Goal: Information Seeking & Learning: Compare options

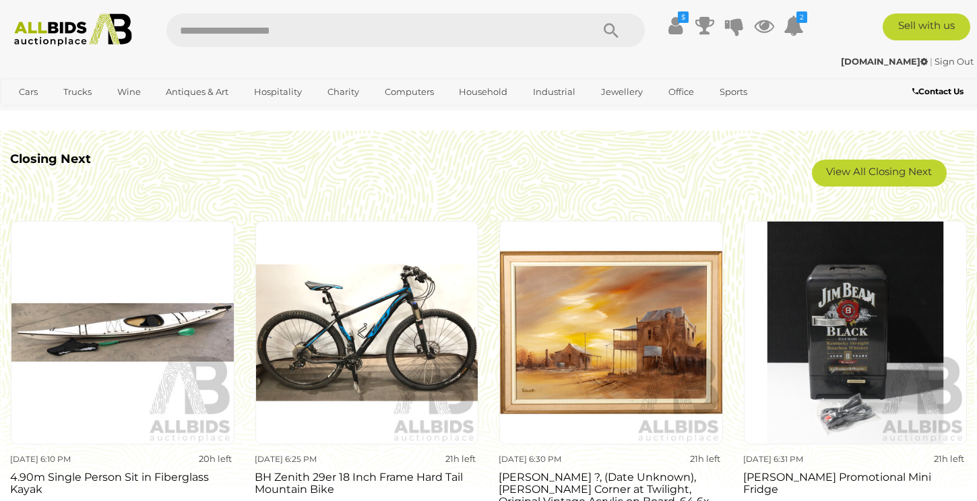
scroll to position [1128, 0]
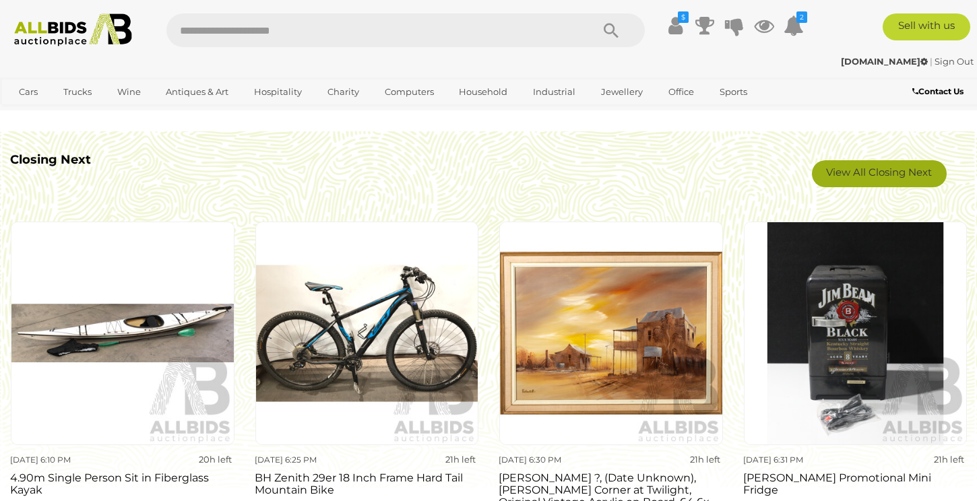
click at [873, 179] on link "View All Closing Next" at bounding box center [879, 173] width 135 height 27
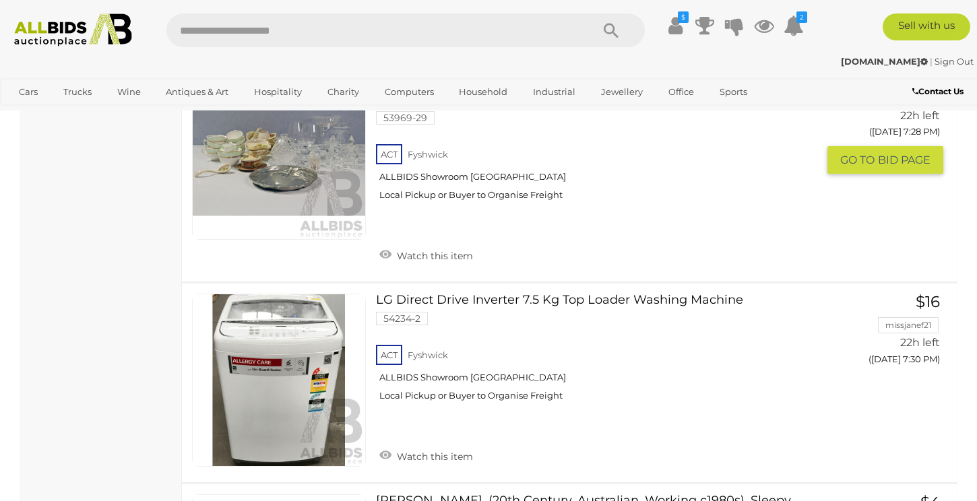
scroll to position [10056, 0]
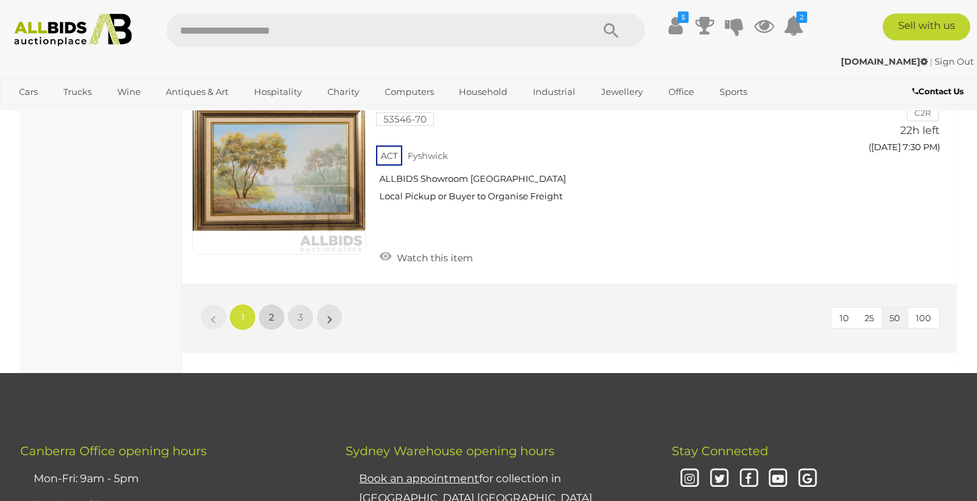
click at [276, 304] on link "2" at bounding box center [271, 317] width 27 height 27
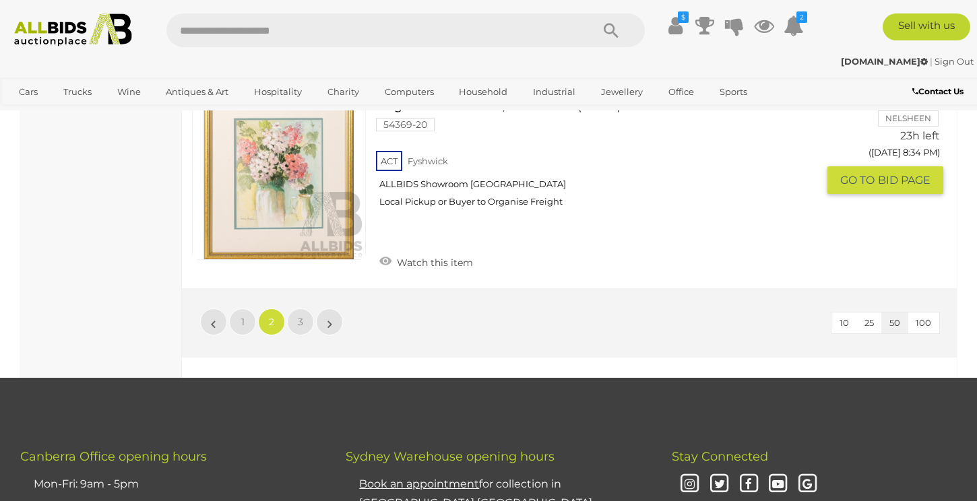
scroll to position [10400, 0]
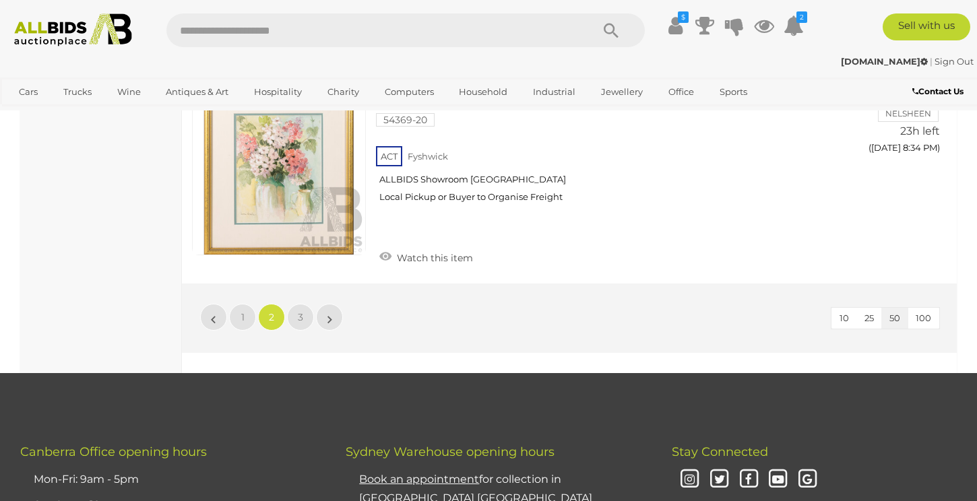
click at [283, 304] on li "2" at bounding box center [272, 317] width 26 height 27
click at [298, 311] on span "3" at bounding box center [300, 317] width 5 height 12
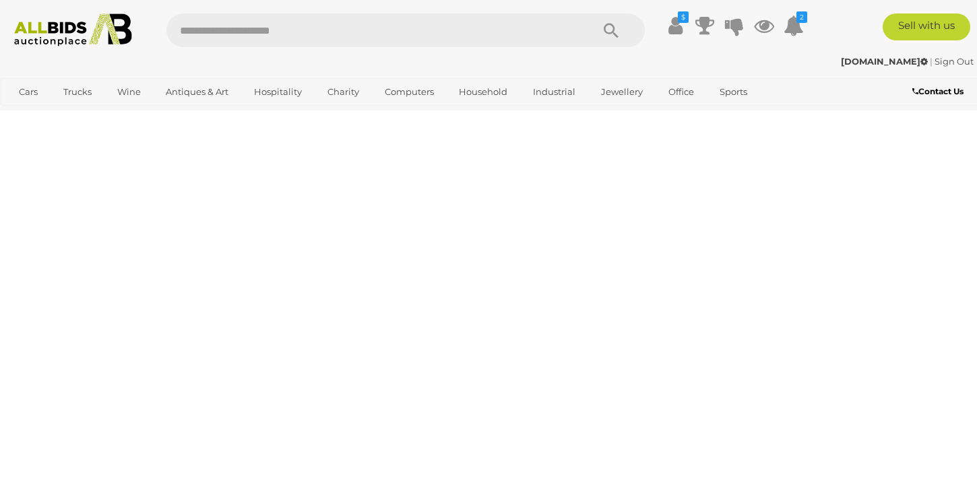
scroll to position [69, 0]
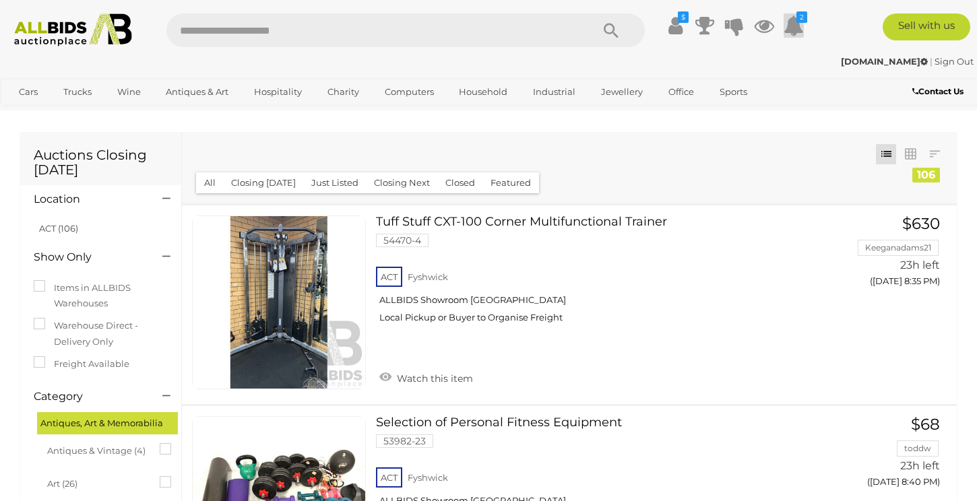
click at [802, 26] on icon at bounding box center [794, 25] width 20 height 24
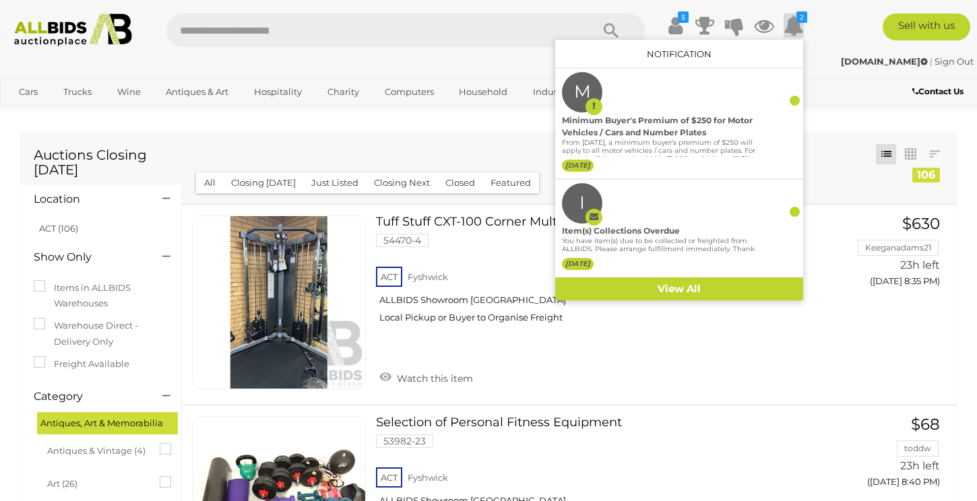
click at [802, 26] on icon at bounding box center [794, 25] width 20 height 24
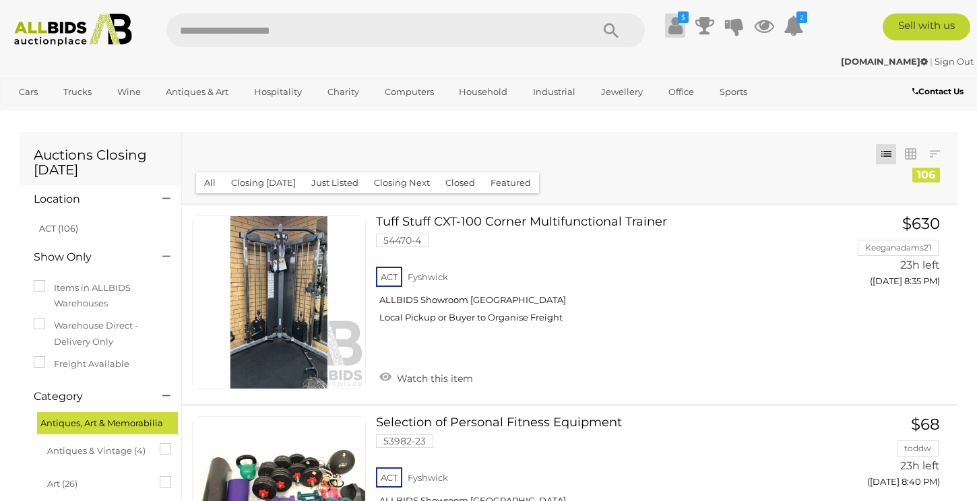
click at [675, 26] on icon at bounding box center [676, 25] width 14 height 24
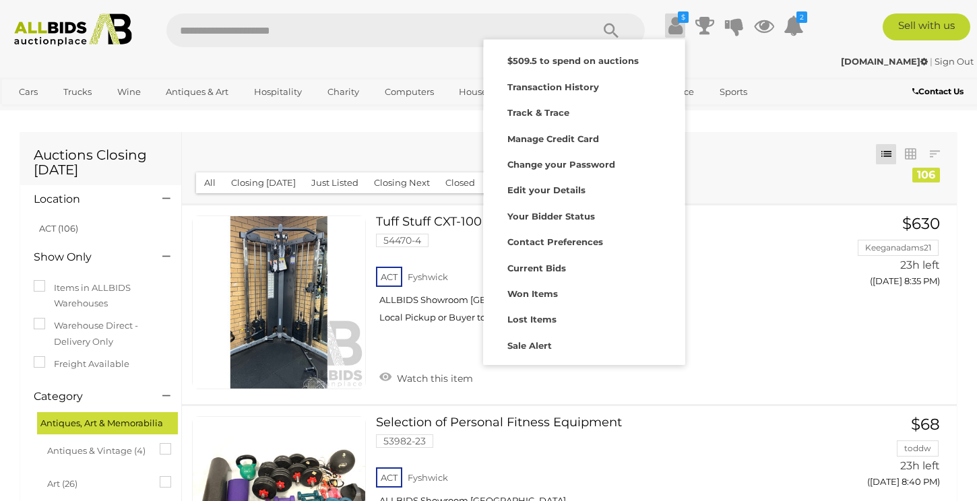
click at [675, 26] on icon at bounding box center [676, 25] width 14 height 24
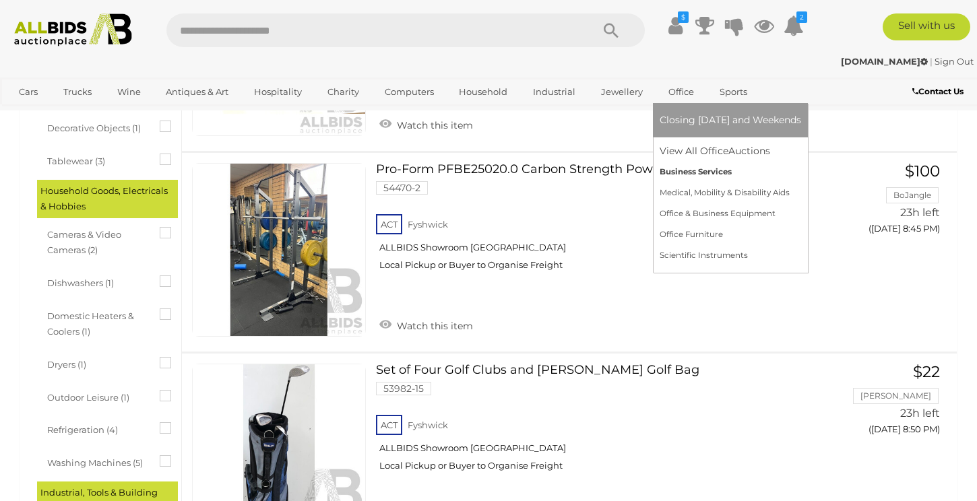
scroll to position [491, 0]
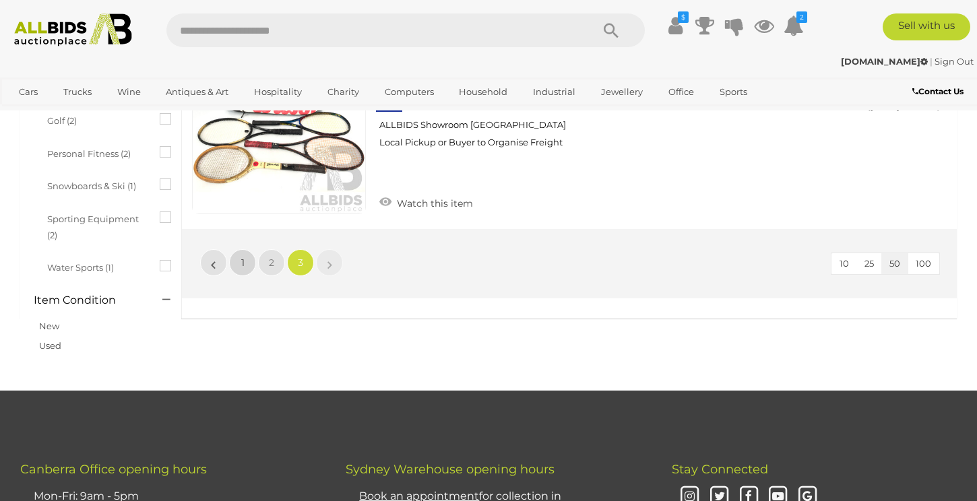
click at [247, 273] on link "1" at bounding box center [242, 262] width 27 height 27
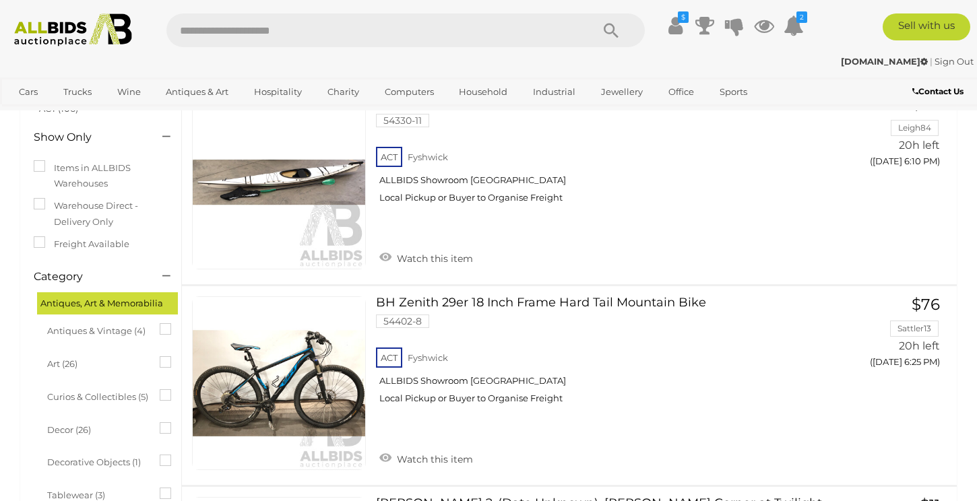
scroll to position [92, 0]
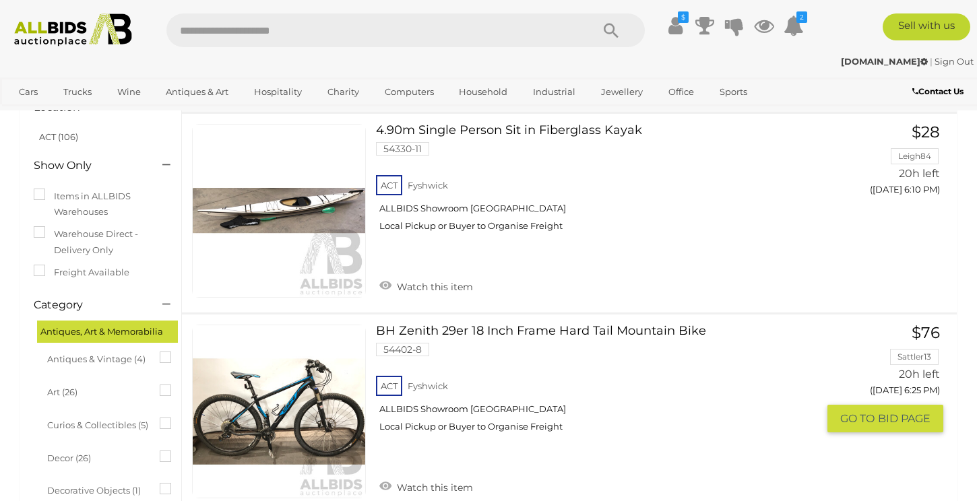
click at [469, 332] on link "BH Zenith 29er 18 Inch Frame Hard Tail Mountain Bike 54402-8 ACT Fyshwick" at bounding box center [602, 384] width 432 height 118
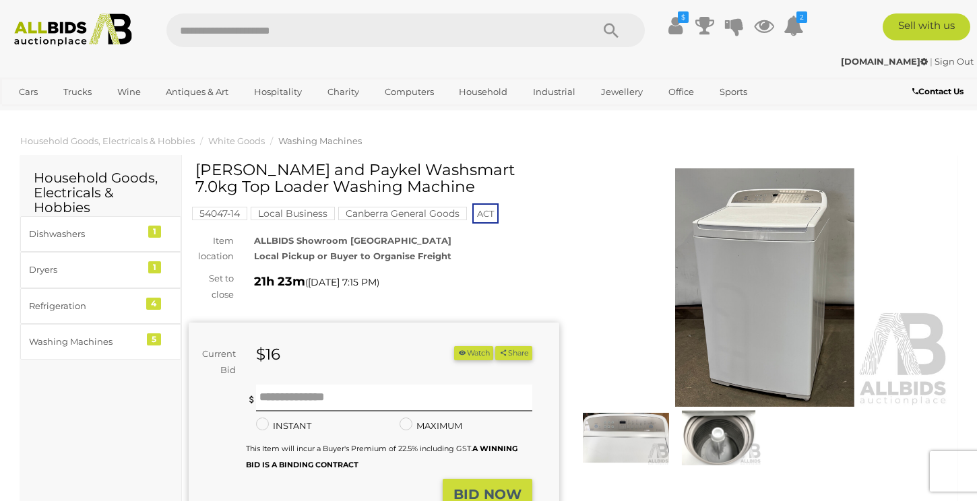
click at [716, 451] on img at bounding box center [719, 437] width 86 height 55
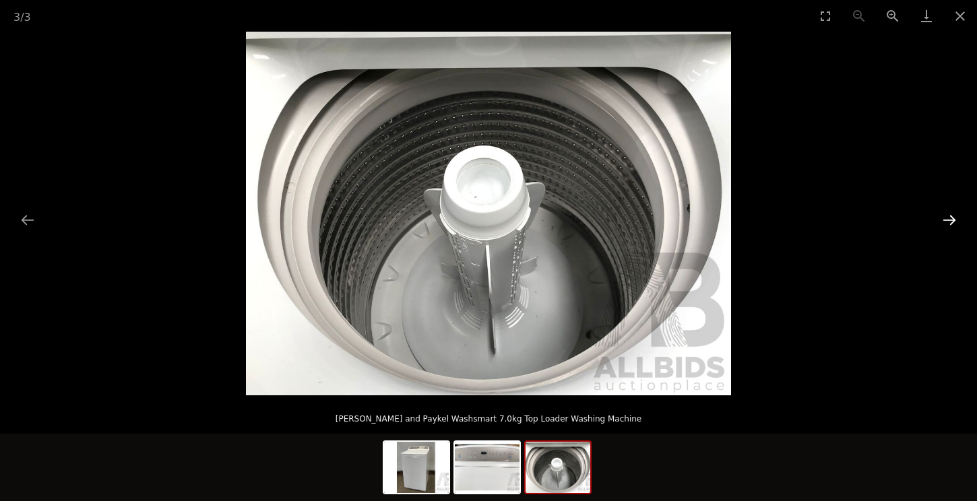
click at [952, 218] on button "Next slide" at bounding box center [949, 220] width 28 height 26
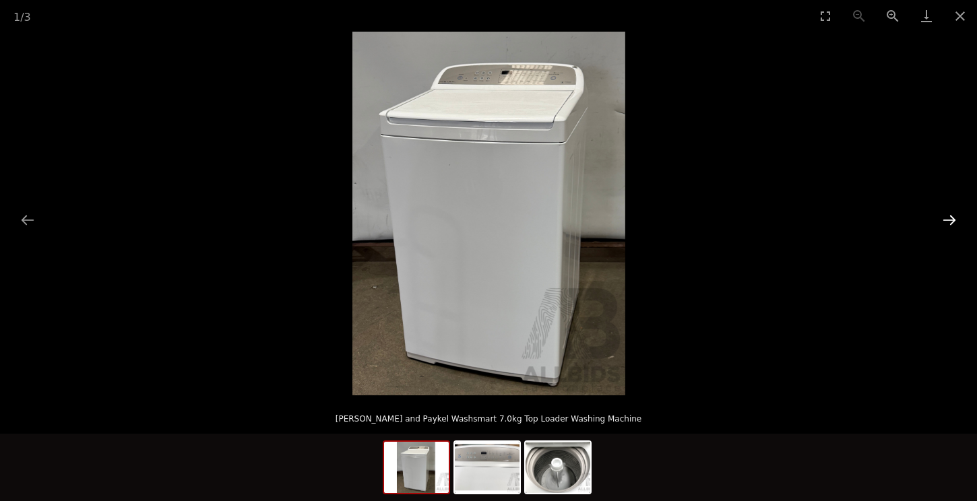
click at [952, 218] on button "Next slide" at bounding box center [949, 220] width 28 height 26
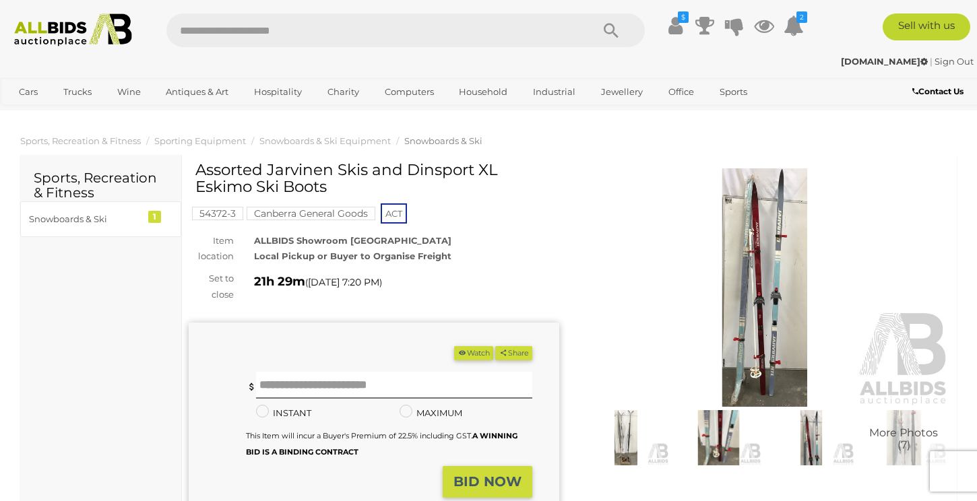
click at [776, 302] on img at bounding box center [765, 287] width 371 height 239
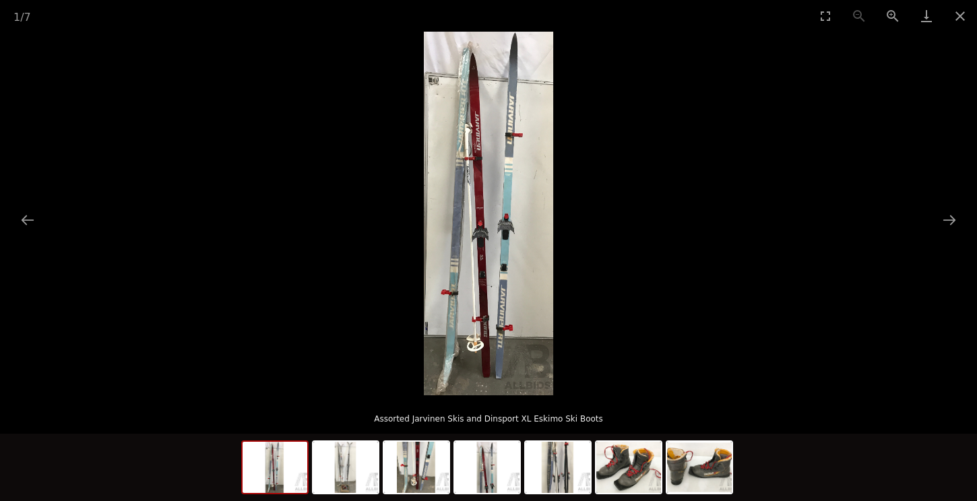
click at [511, 248] on img at bounding box center [488, 214] width 129 height 364
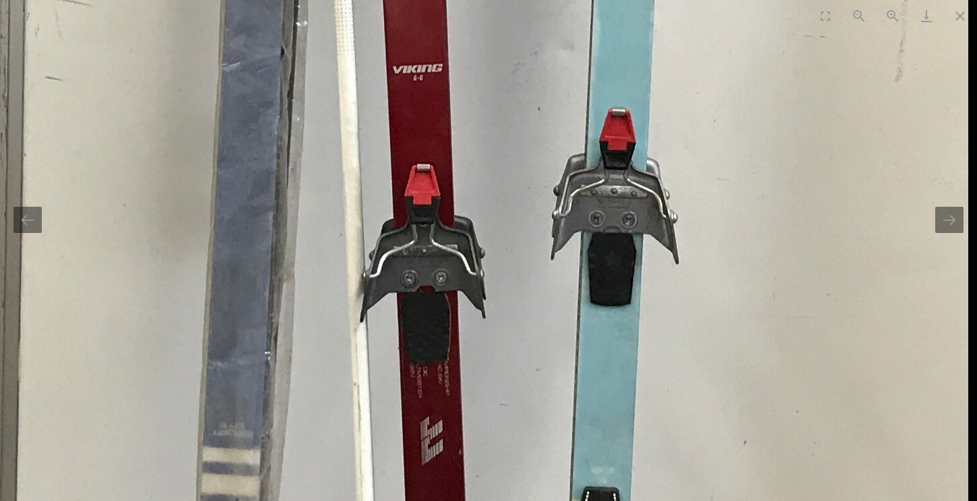
click at [511, 248] on img at bounding box center [485, 111] width 970 height 2724
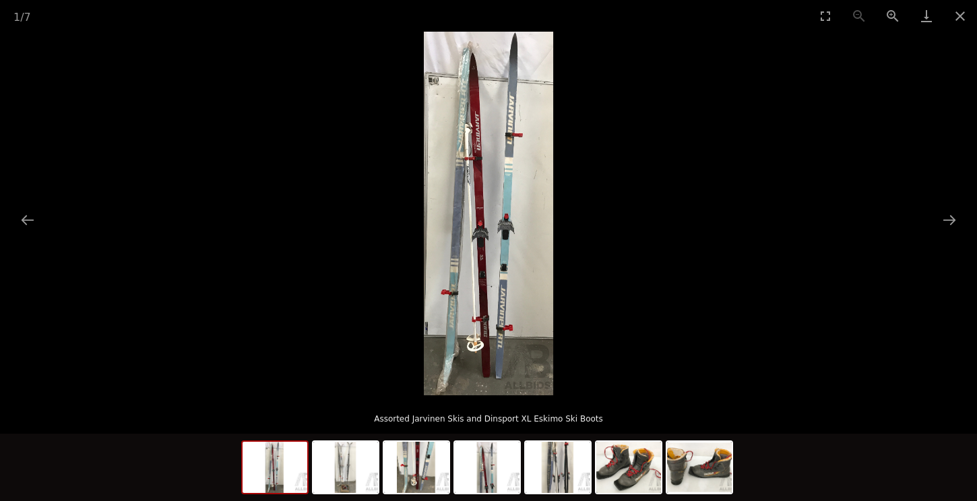
click at [453, 226] on img at bounding box center [488, 214] width 129 height 364
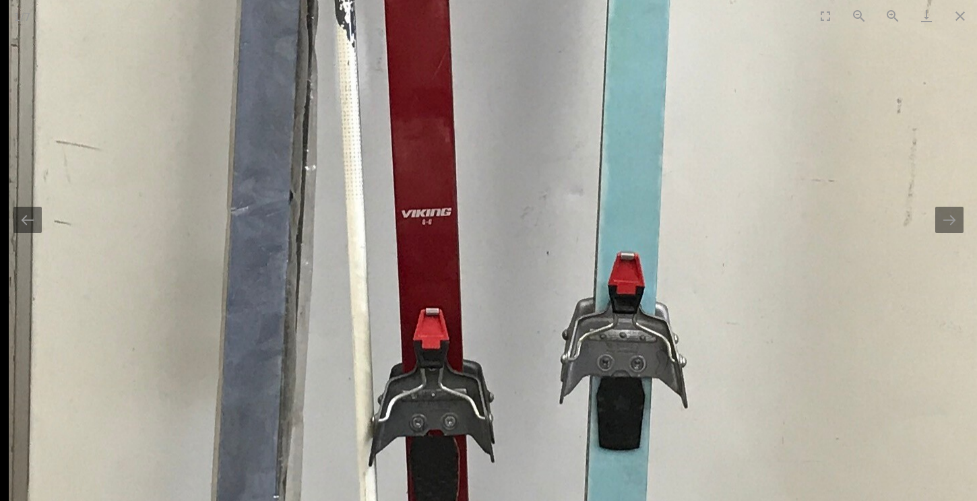
click at [453, 226] on img at bounding box center [494, 255] width 970 height 2724
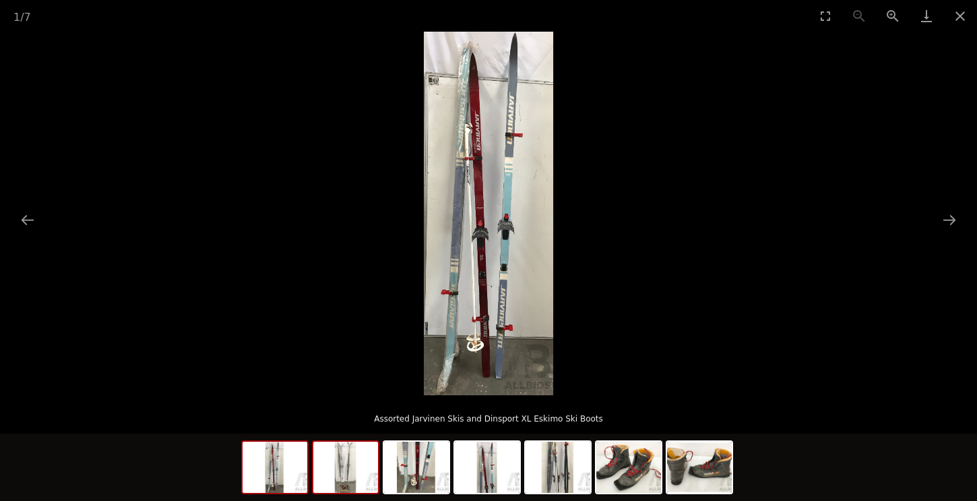
click at [351, 461] on img at bounding box center [345, 467] width 65 height 51
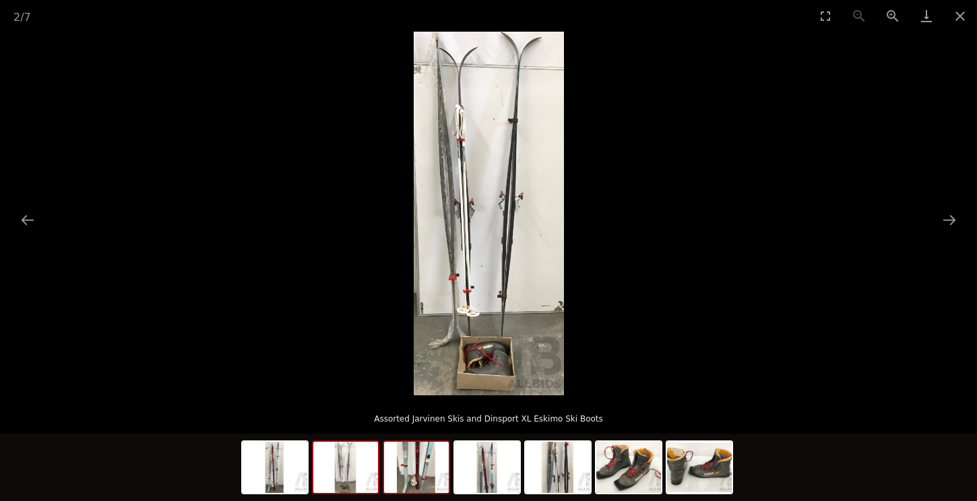
click at [422, 472] on img at bounding box center [416, 467] width 65 height 51
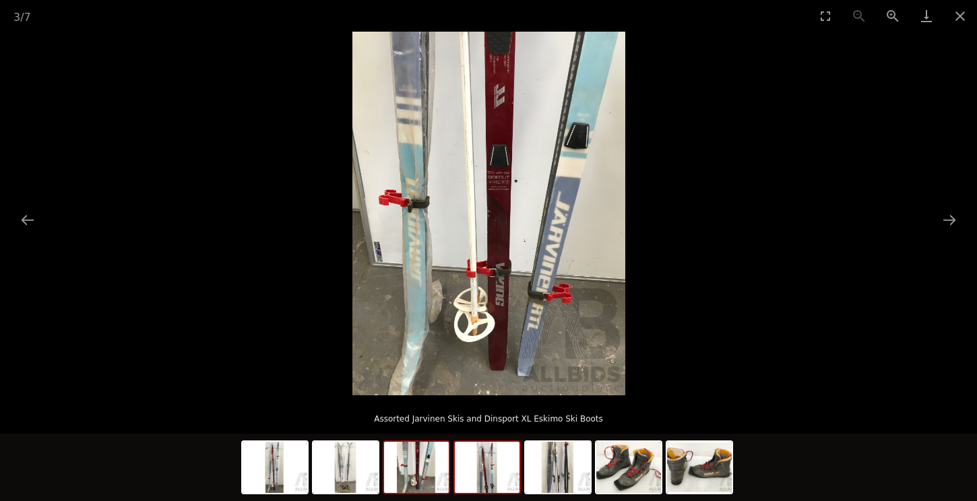
click at [483, 473] on img at bounding box center [487, 467] width 65 height 51
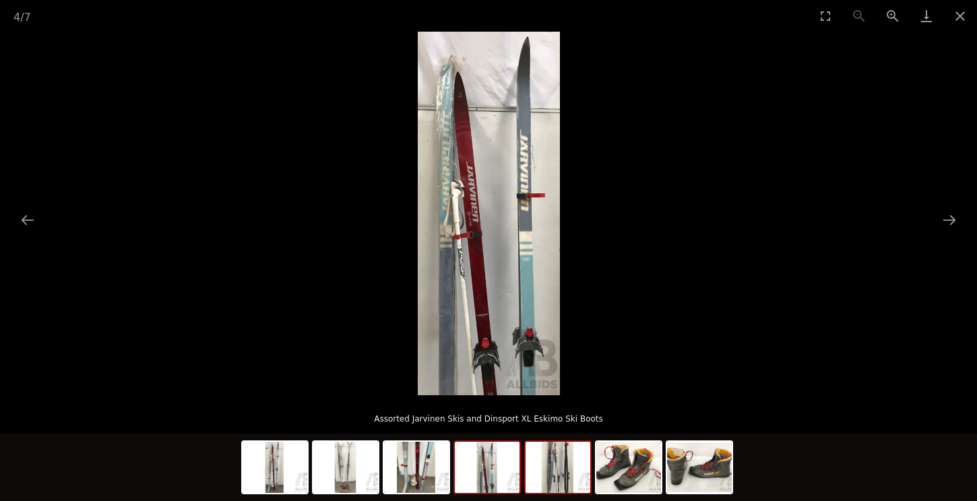
click at [555, 474] on img at bounding box center [558, 467] width 65 height 51
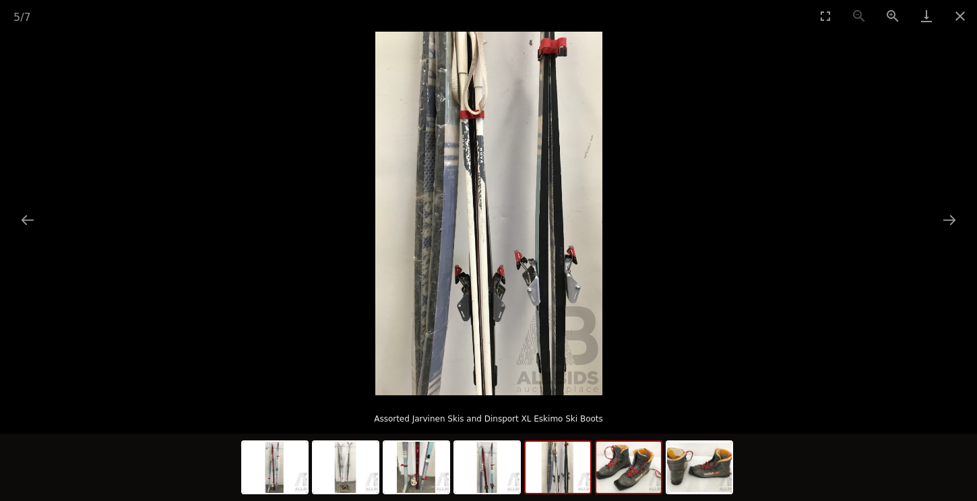
click at [647, 481] on img at bounding box center [628, 467] width 65 height 51
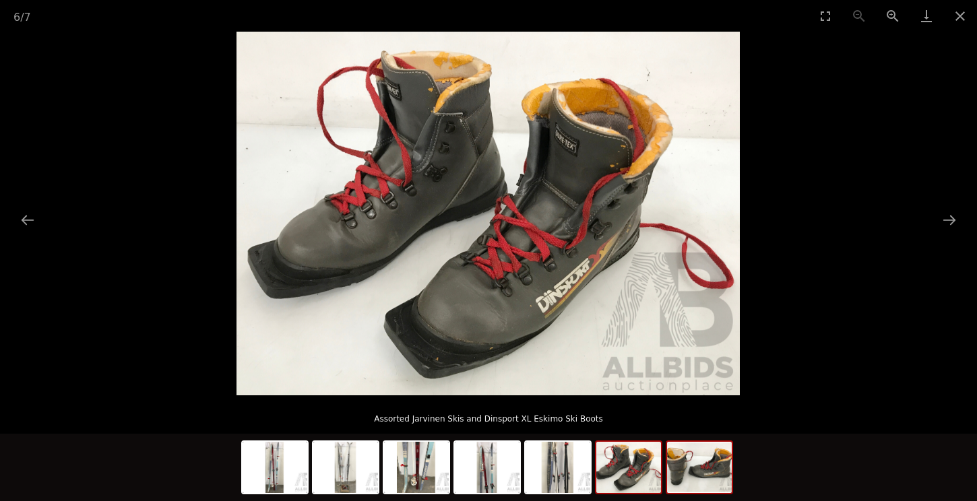
click at [702, 474] on img at bounding box center [699, 467] width 65 height 51
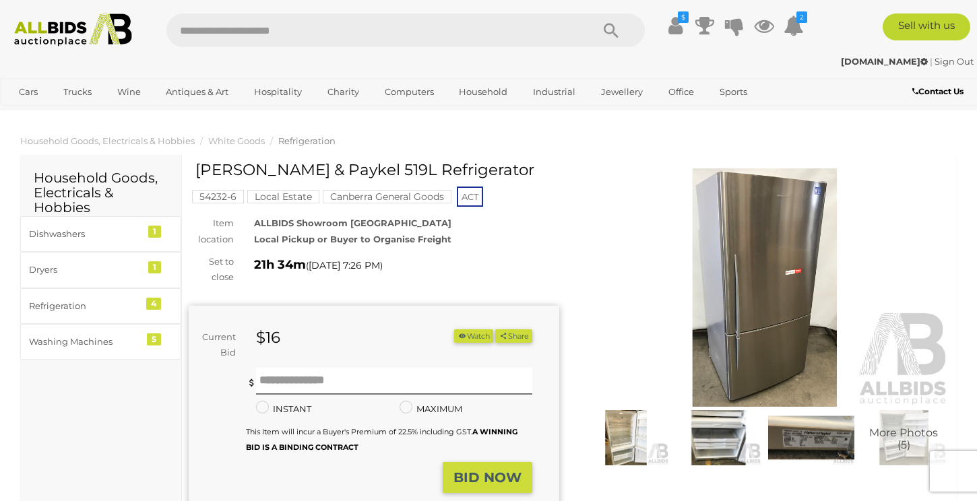
click at [762, 364] on img at bounding box center [765, 287] width 371 height 239
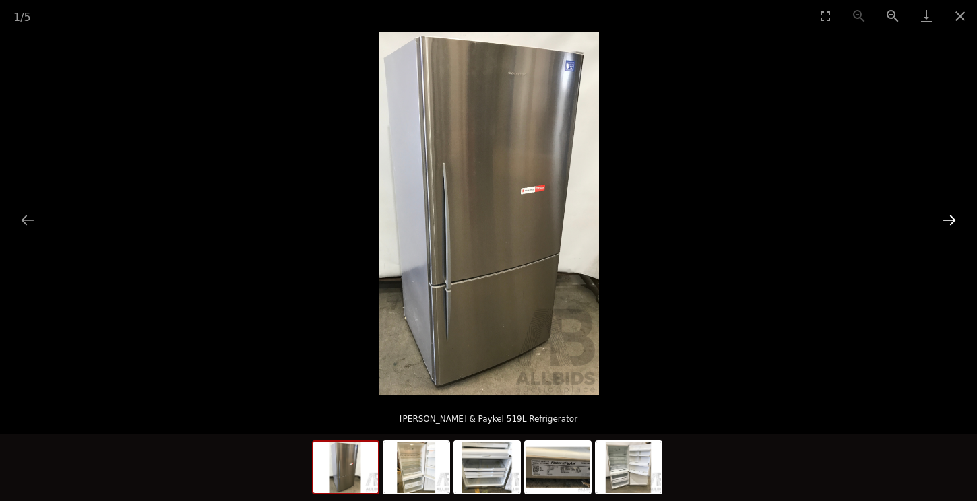
click at [953, 224] on button "Next slide" at bounding box center [949, 220] width 28 height 26
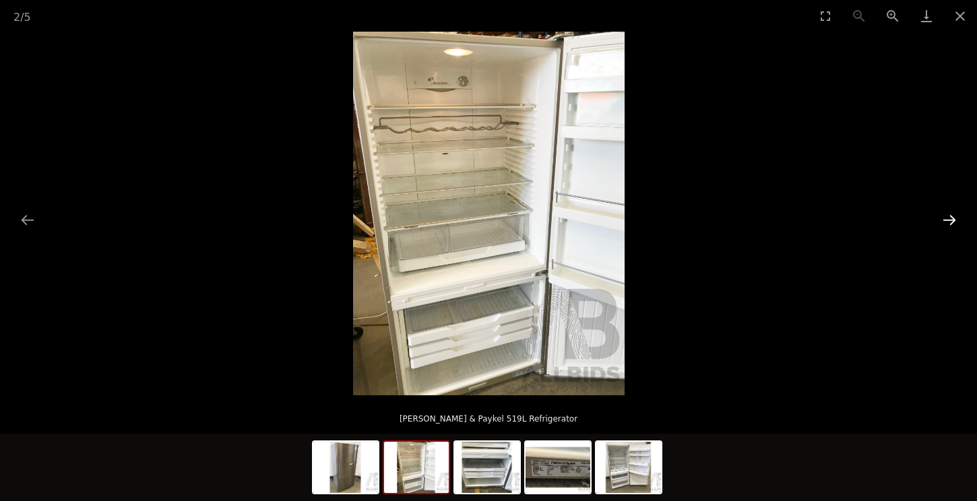
click at [953, 224] on button "Next slide" at bounding box center [949, 220] width 28 height 26
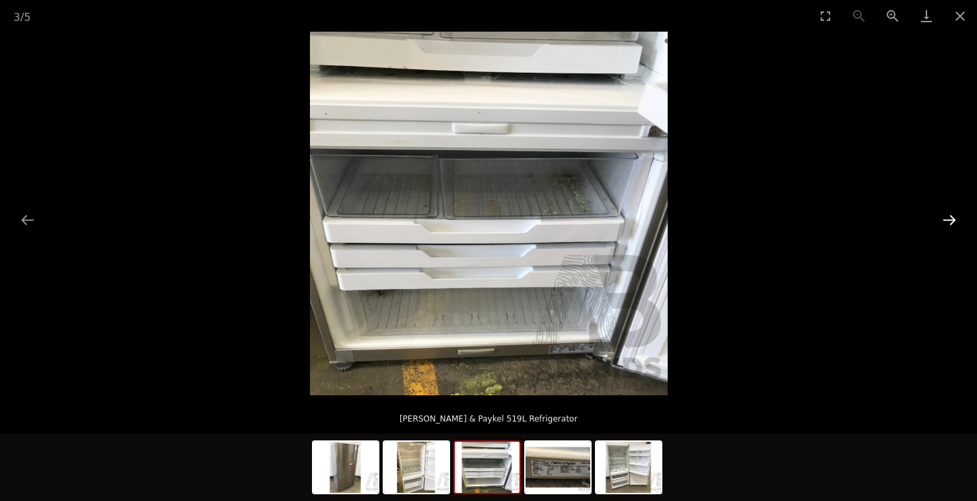
click at [953, 224] on button "Next slide" at bounding box center [949, 220] width 28 height 26
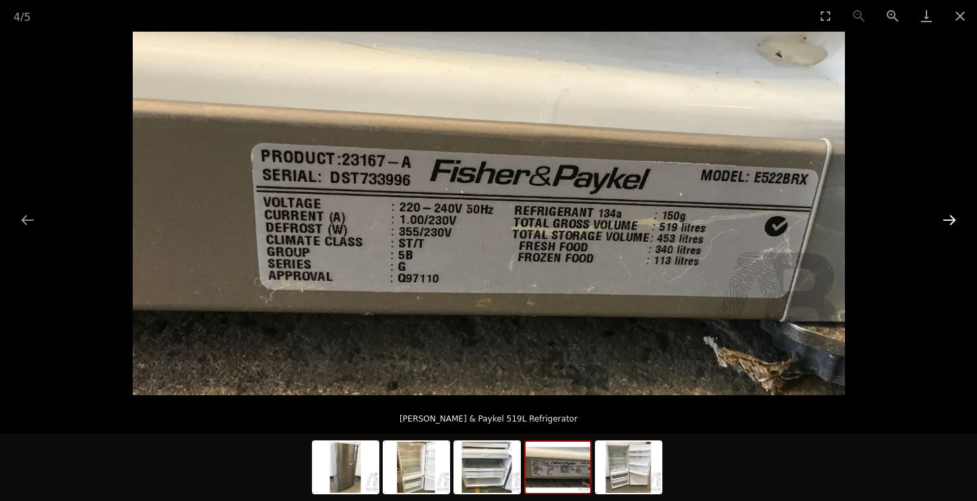
click at [953, 224] on button "Next slide" at bounding box center [949, 220] width 28 height 26
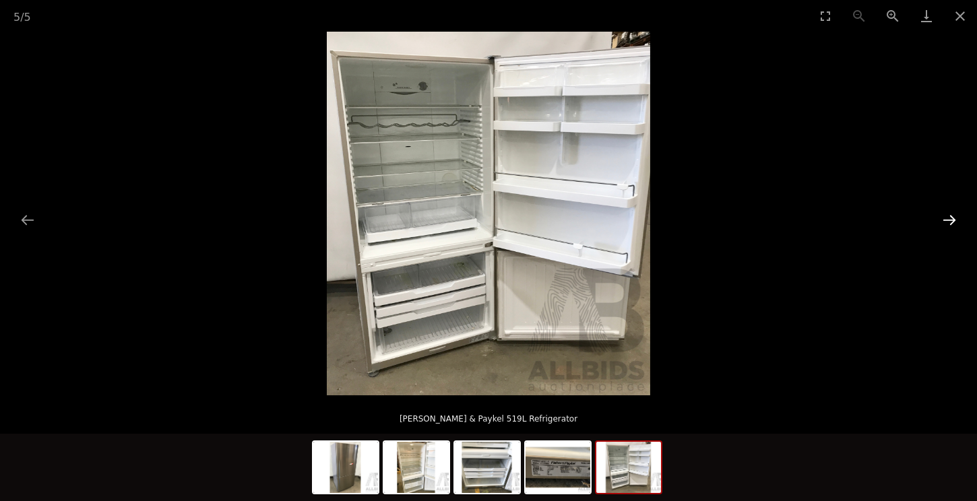
click at [953, 224] on button "Next slide" at bounding box center [949, 220] width 28 height 26
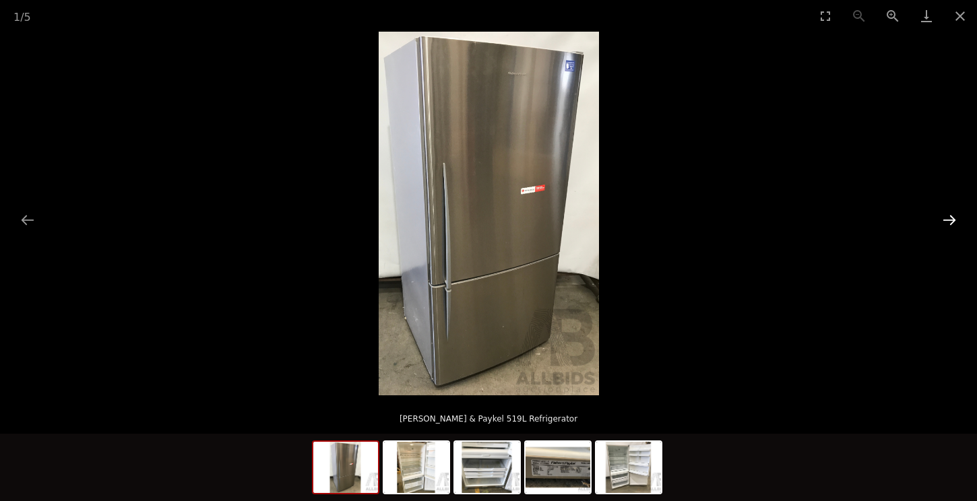
click at [953, 224] on button "Next slide" at bounding box center [949, 220] width 28 height 26
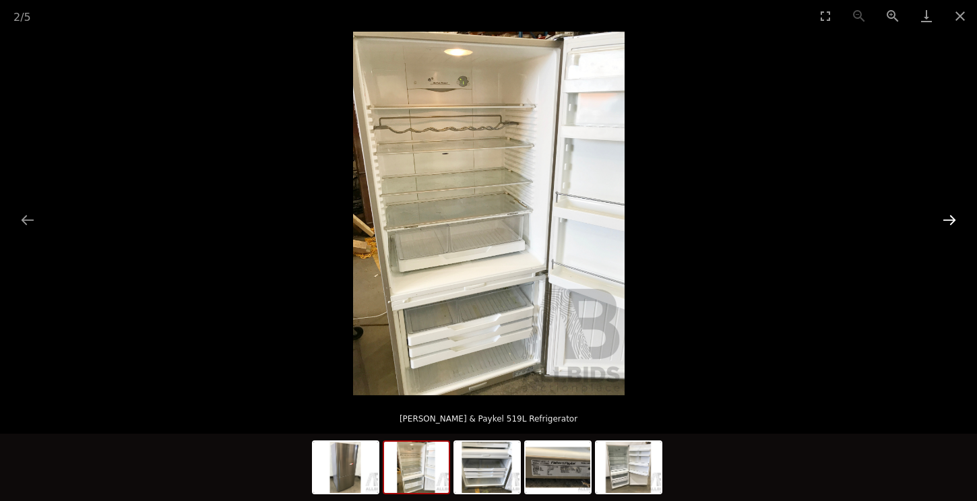
click at [953, 224] on button "Next slide" at bounding box center [949, 220] width 28 height 26
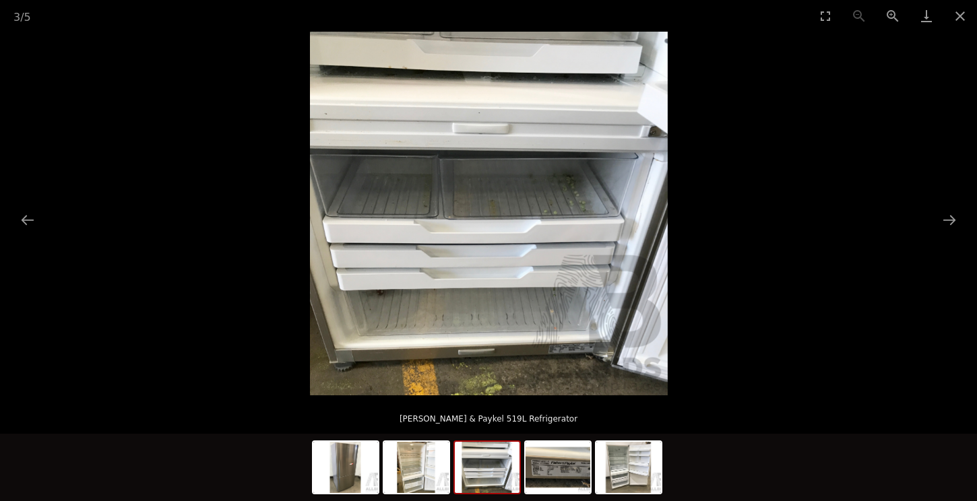
click at [572, 227] on img at bounding box center [489, 214] width 358 height 364
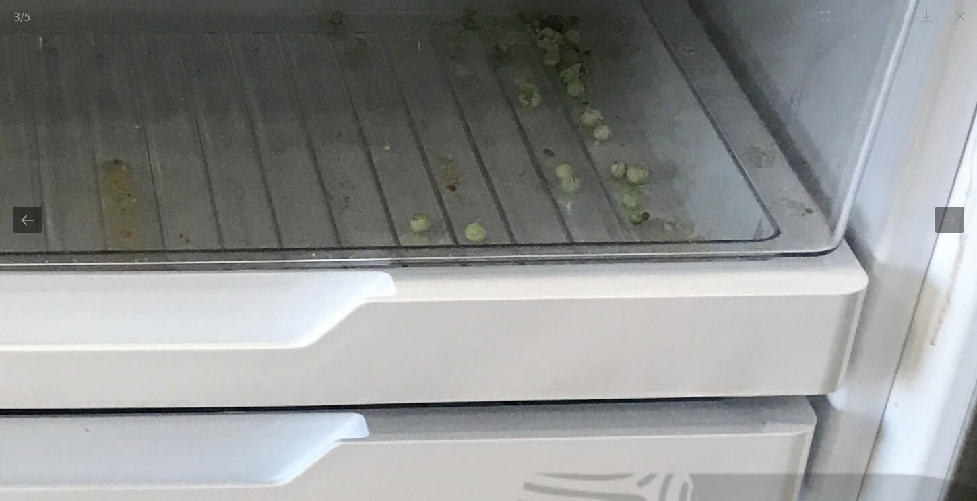
click at [572, 227] on img at bounding box center [95, 237] width 2037 height 2072
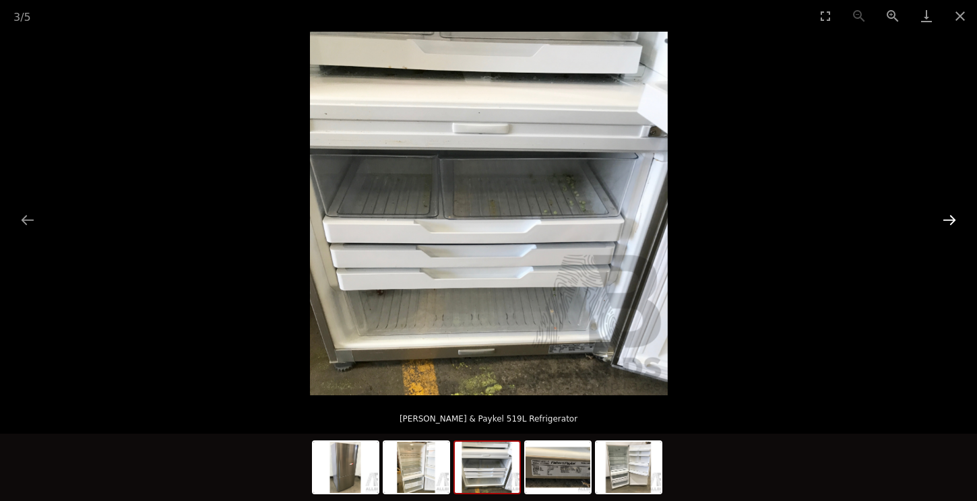
click at [956, 212] on button "Next slide" at bounding box center [949, 220] width 28 height 26
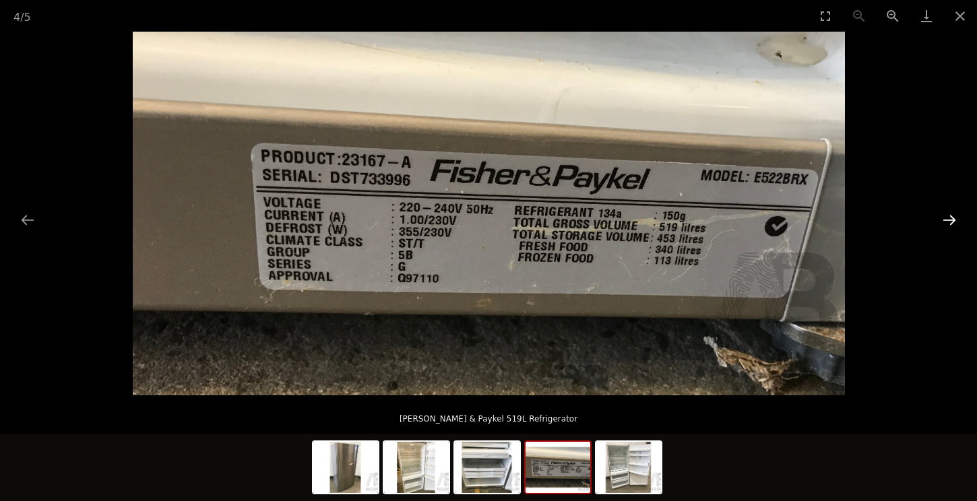
click at [956, 212] on button "Next slide" at bounding box center [949, 220] width 28 height 26
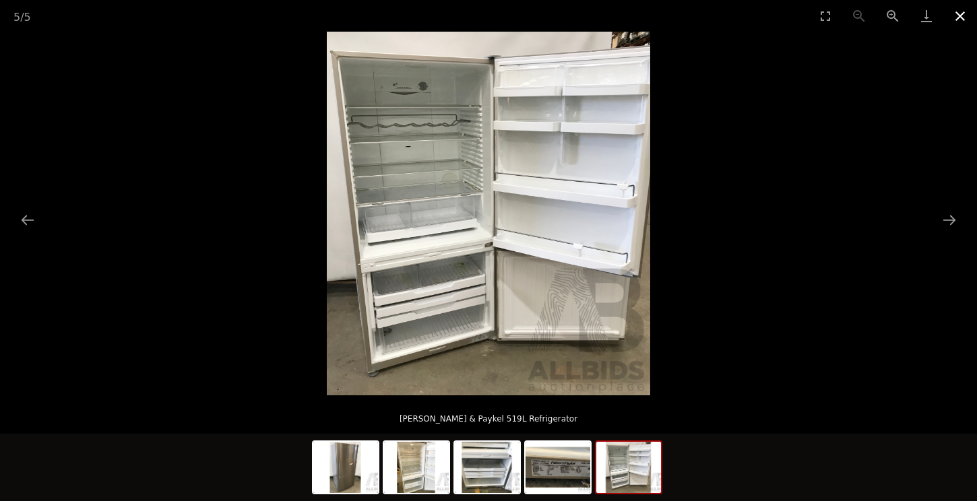
click at [958, 16] on button "Close gallery" at bounding box center [961, 16] width 34 height 32
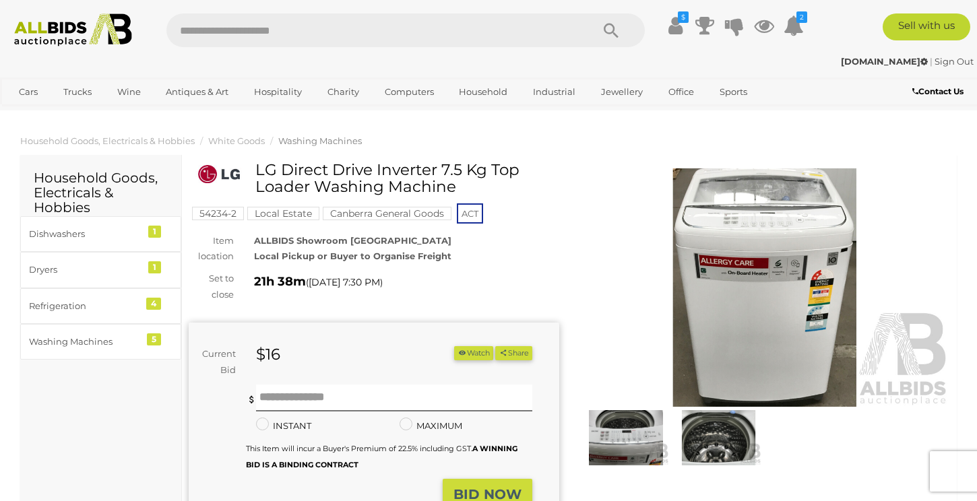
click at [747, 233] on img at bounding box center [765, 287] width 371 height 239
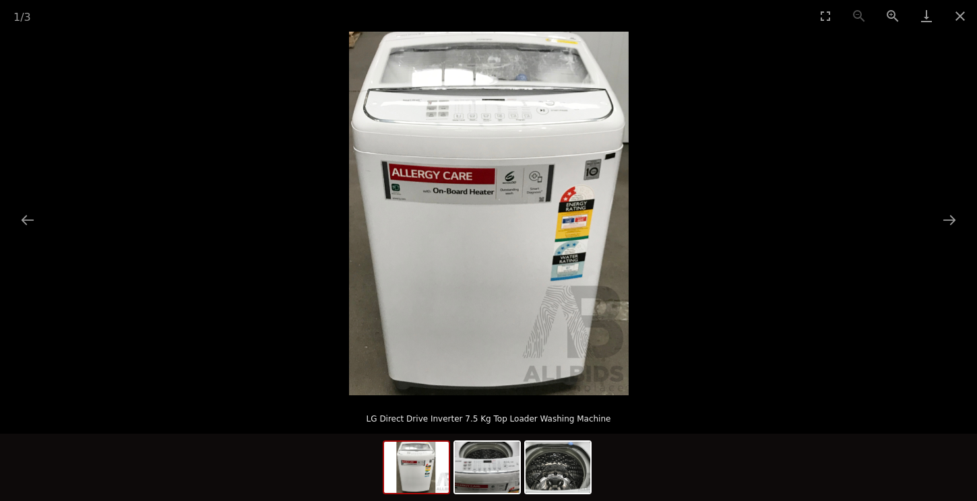
click at [585, 126] on img at bounding box center [489, 214] width 280 height 364
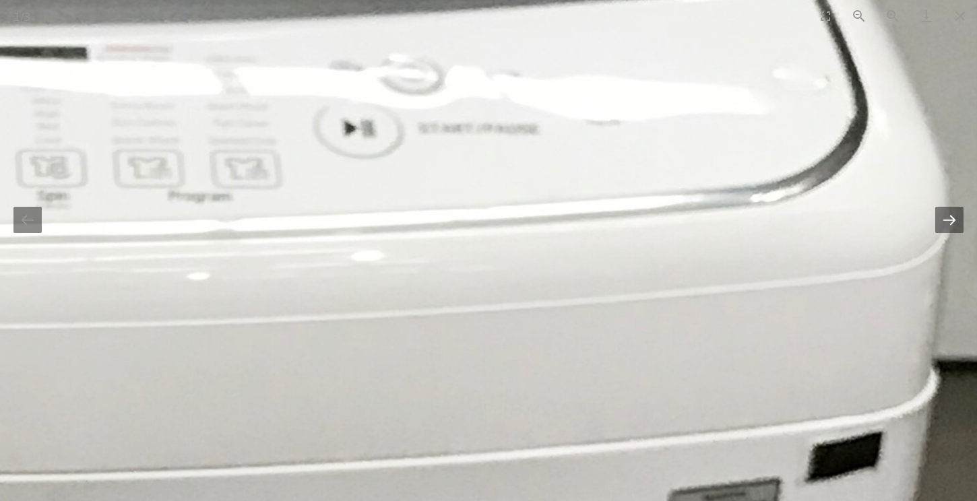
click at [958, 231] on button "Next slide" at bounding box center [949, 220] width 28 height 26
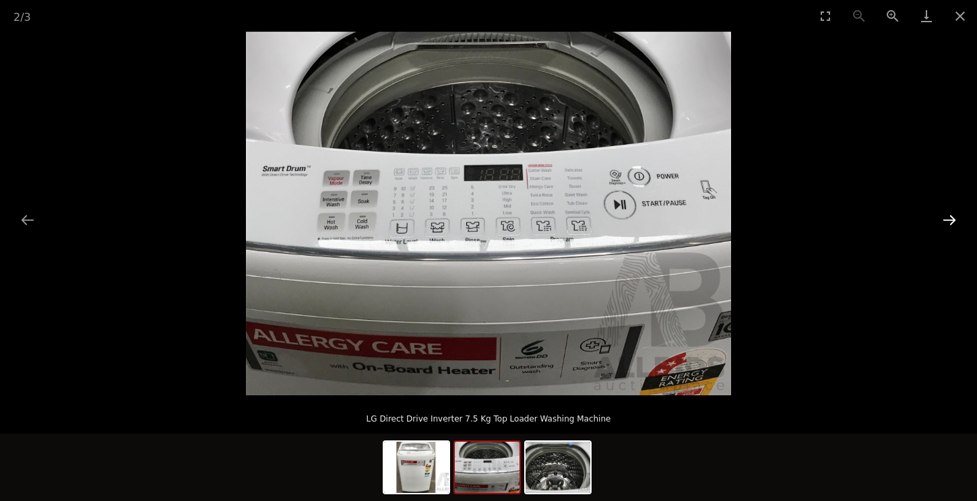
click at [958, 231] on button "Next slide" at bounding box center [949, 220] width 28 height 26
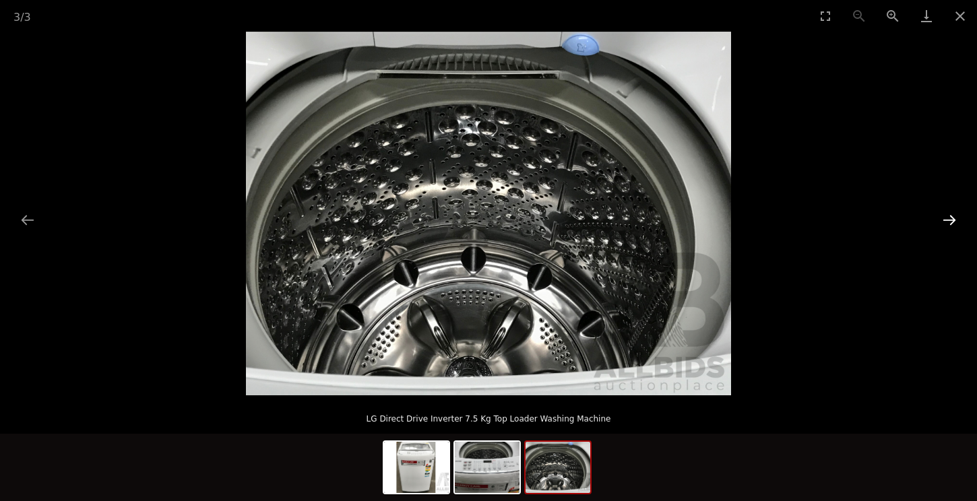
click at [958, 231] on button "Next slide" at bounding box center [949, 220] width 28 height 26
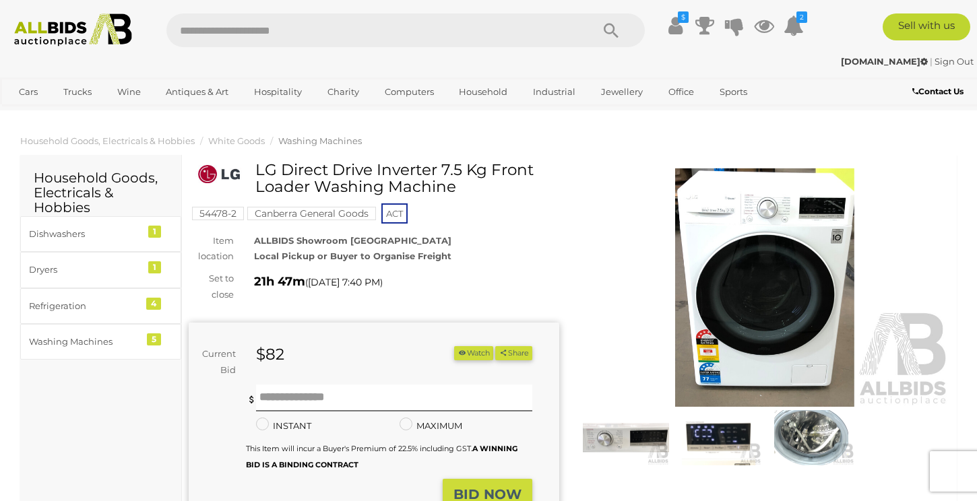
click at [775, 261] on img at bounding box center [765, 287] width 371 height 239
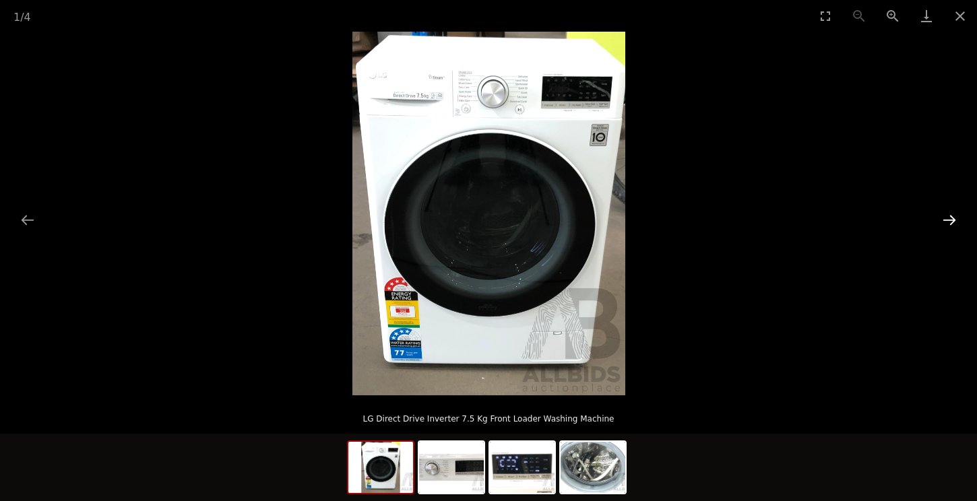
click at [955, 218] on button "Next slide" at bounding box center [949, 220] width 28 height 26
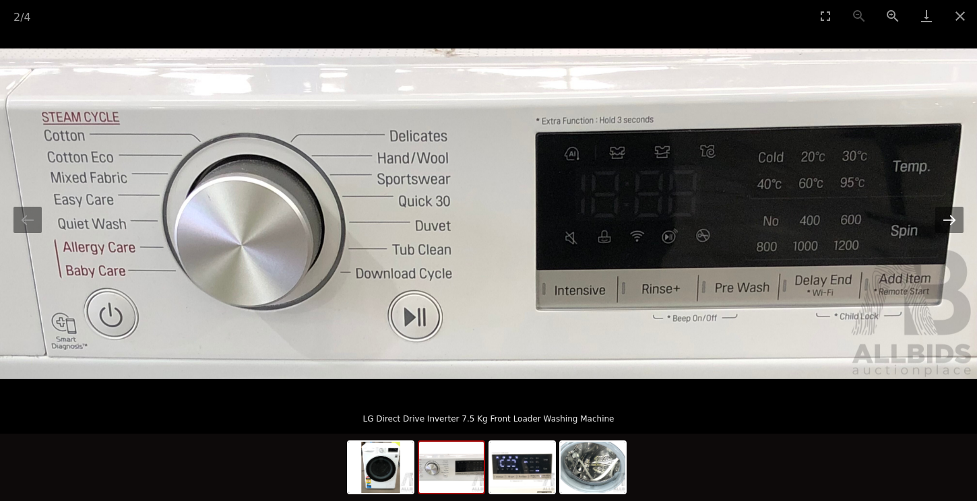
click at [955, 218] on button "Next slide" at bounding box center [949, 220] width 28 height 26
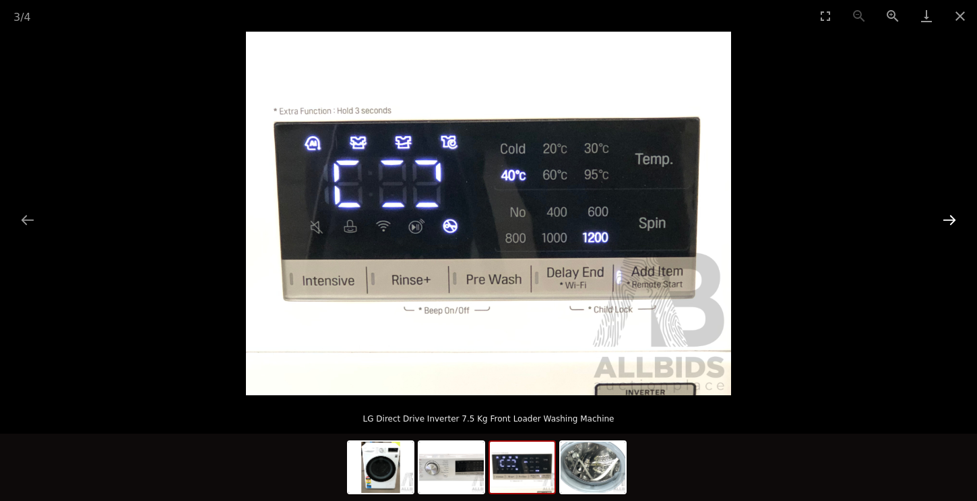
click at [955, 218] on button "Next slide" at bounding box center [949, 220] width 28 height 26
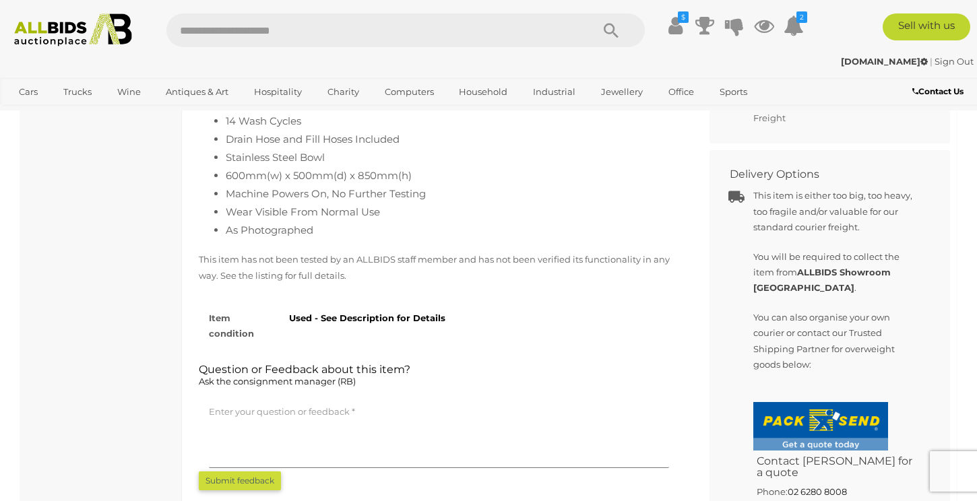
scroll to position [623, 0]
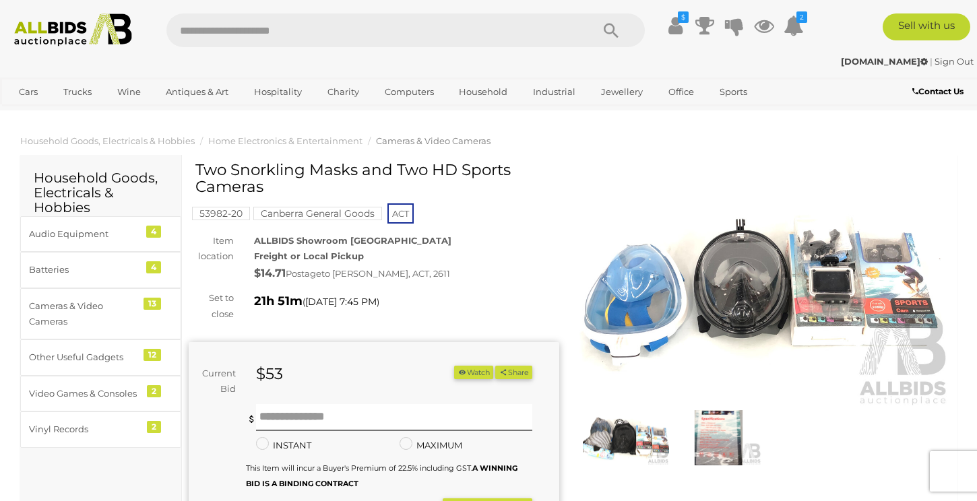
click at [650, 328] on img at bounding box center [765, 287] width 371 height 239
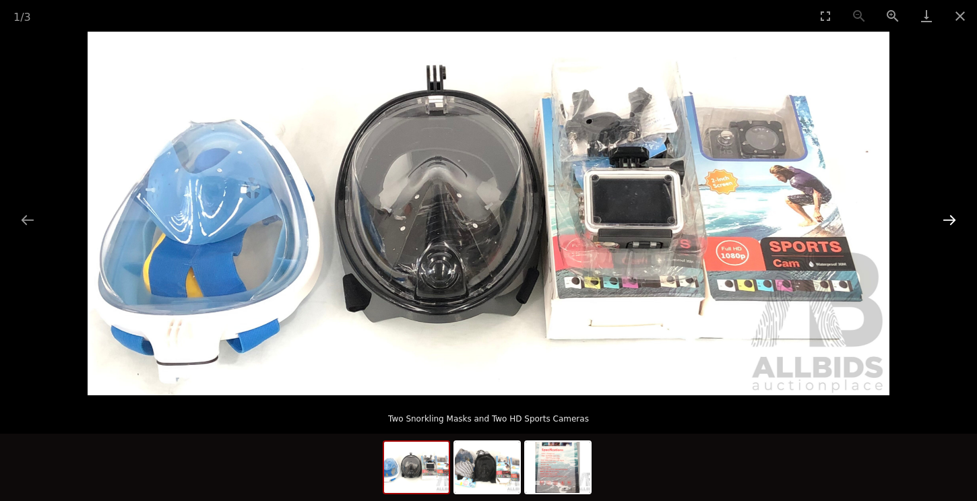
click at [952, 220] on button "Next slide" at bounding box center [949, 220] width 28 height 26
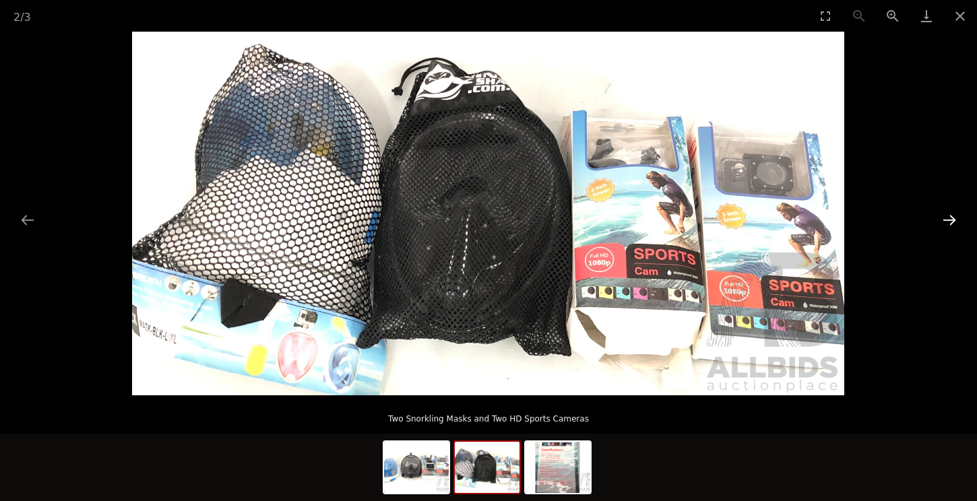
click at [952, 220] on button "Next slide" at bounding box center [949, 220] width 28 height 26
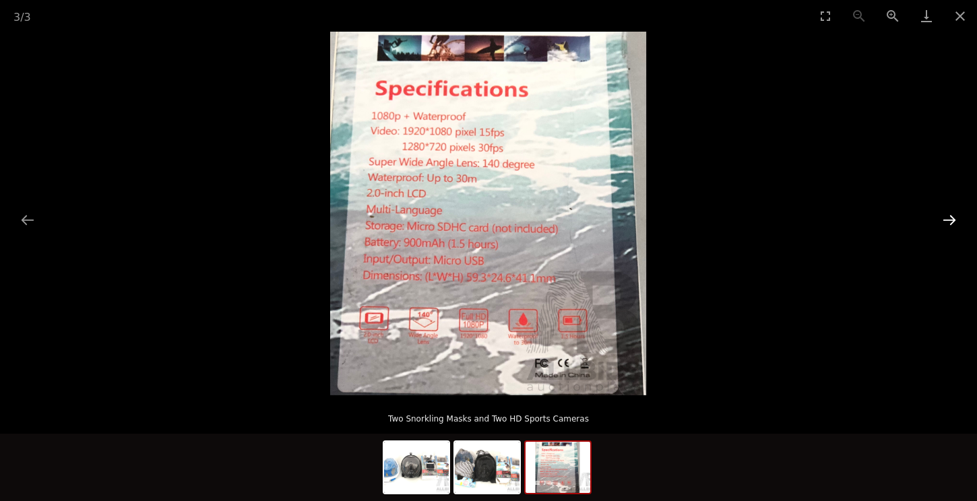
click at [952, 220] on button "Next slide" at bounding box center [949, 220] width 28 height 26
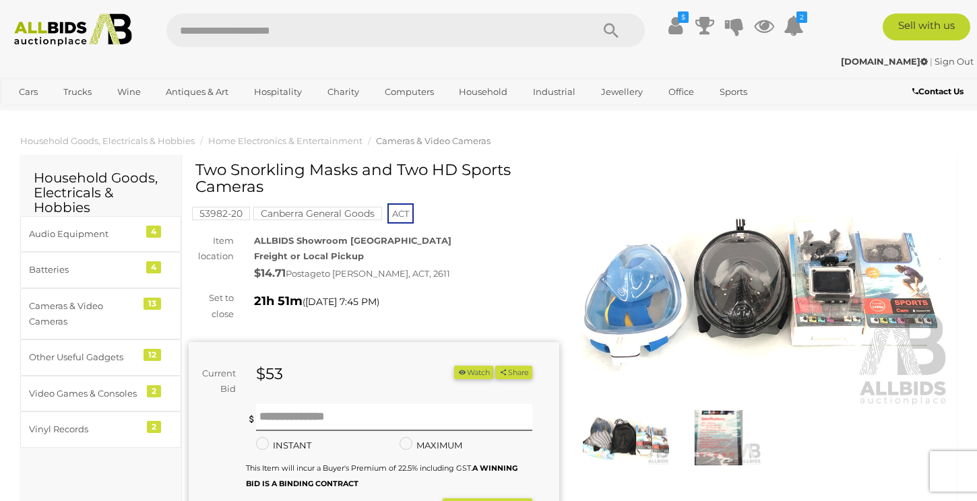
click at [660, 314] on img at bounding box center [765, 287] width 371 height 239
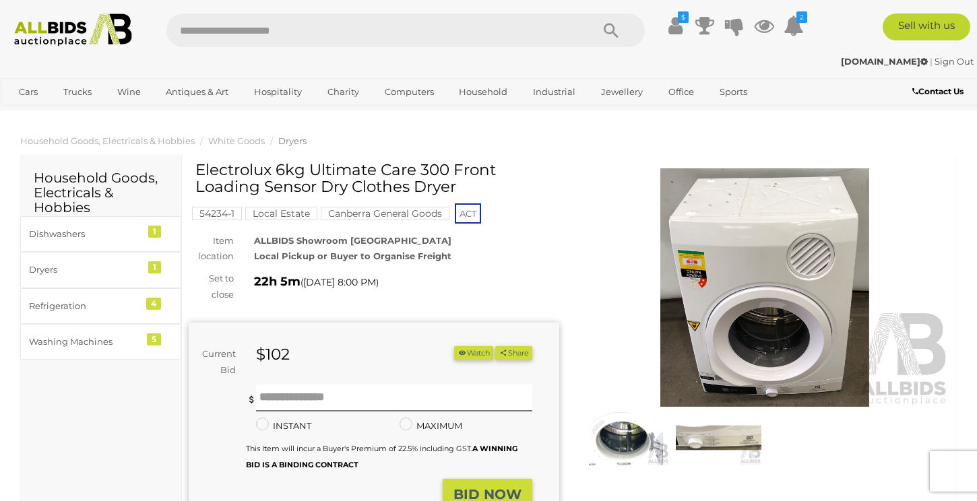
click at [828, 292] on img at bounding box center [765, 287] width 371 height 239
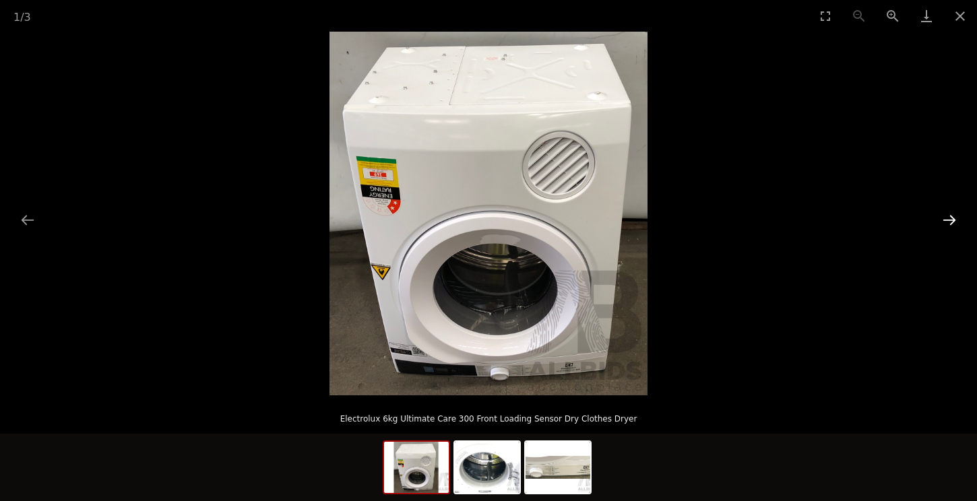
click at [955, 223] on button "Next slide" at bounding box center [949, 220] width 28 height 26
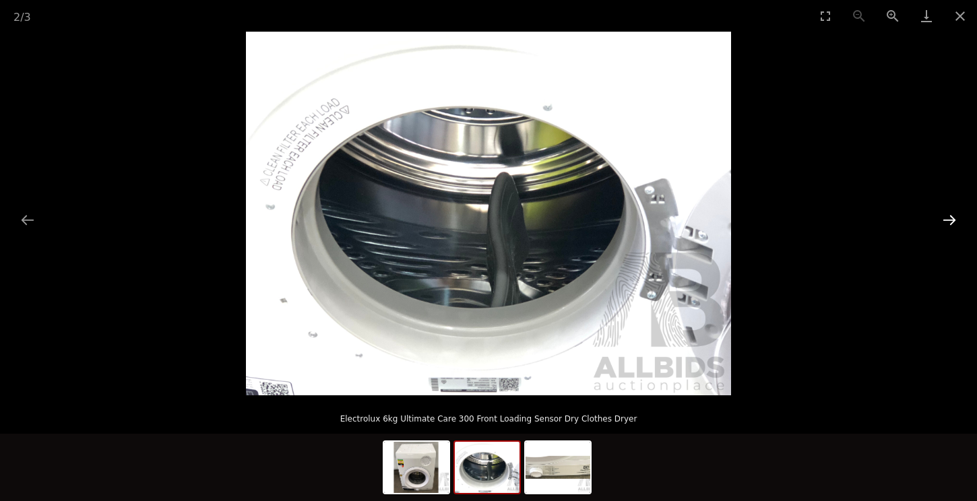
click at [955, 223] on button "Next slide" at bounding box center [949, 220] width 28 height 26
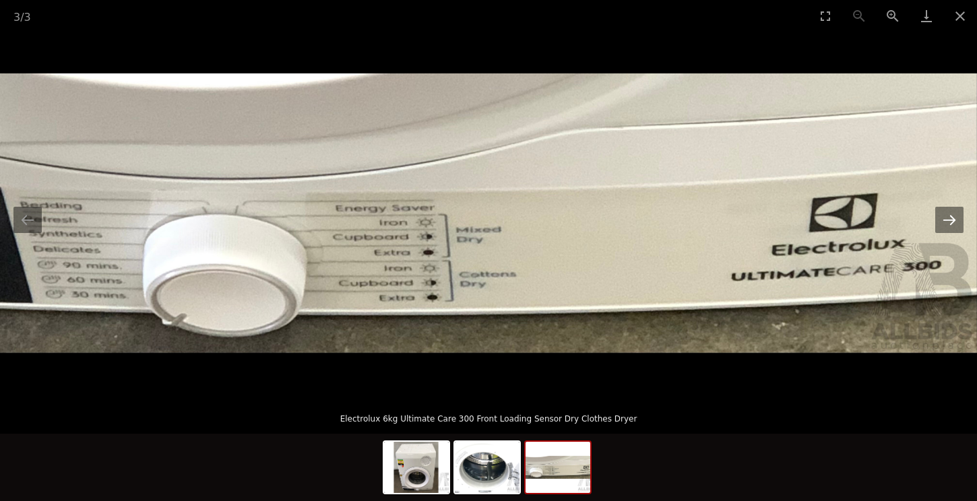
click at [955, 223] on button "Next slide" at bounding box center [949, 220] width 28 height 26
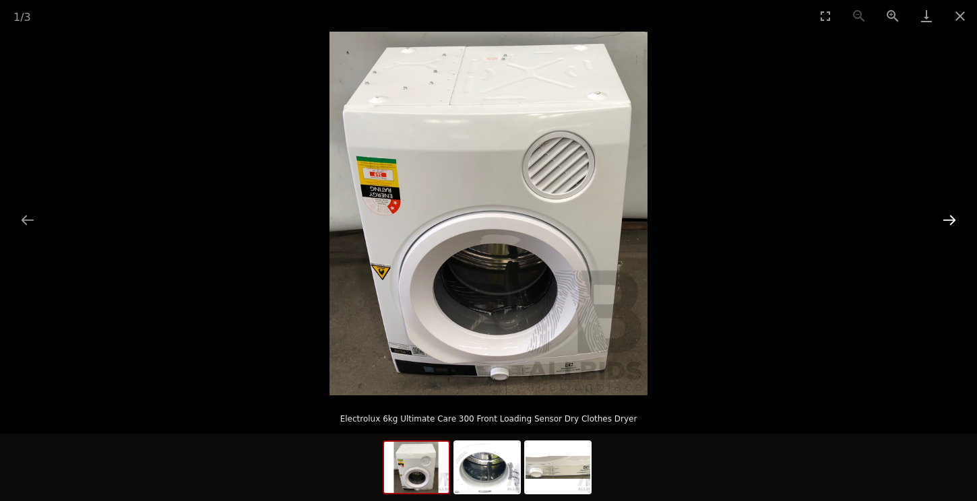
click at [955, 223] on button "Next slide" at bounding box center [949, 220] width 28 height 26
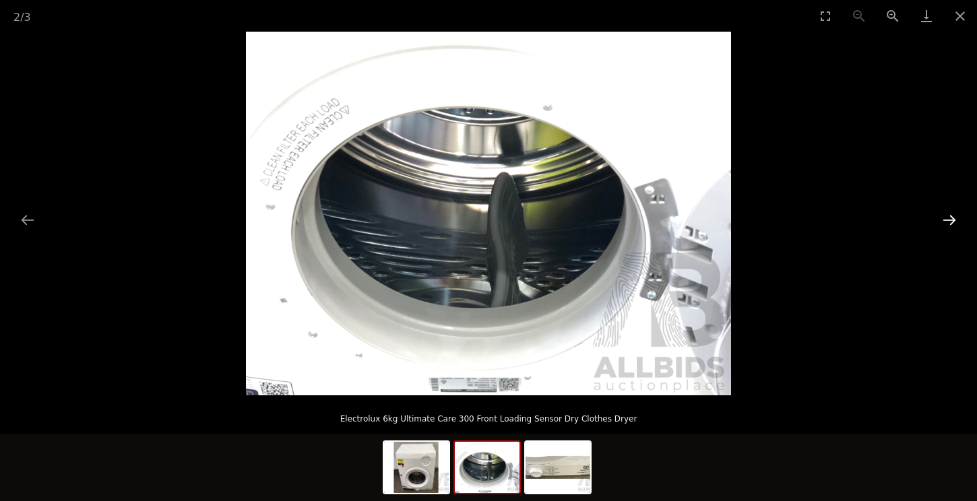
click at [955, 223] on button "Next slide" at bounding box center [949, 220] width 28 height 26
